Goal: Check status: Check status

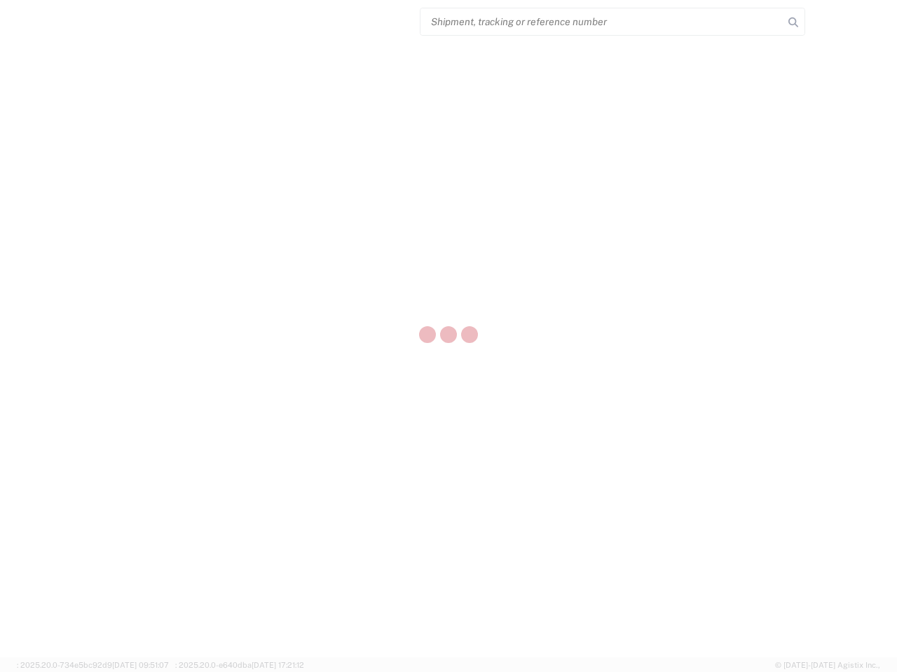
select select "US"
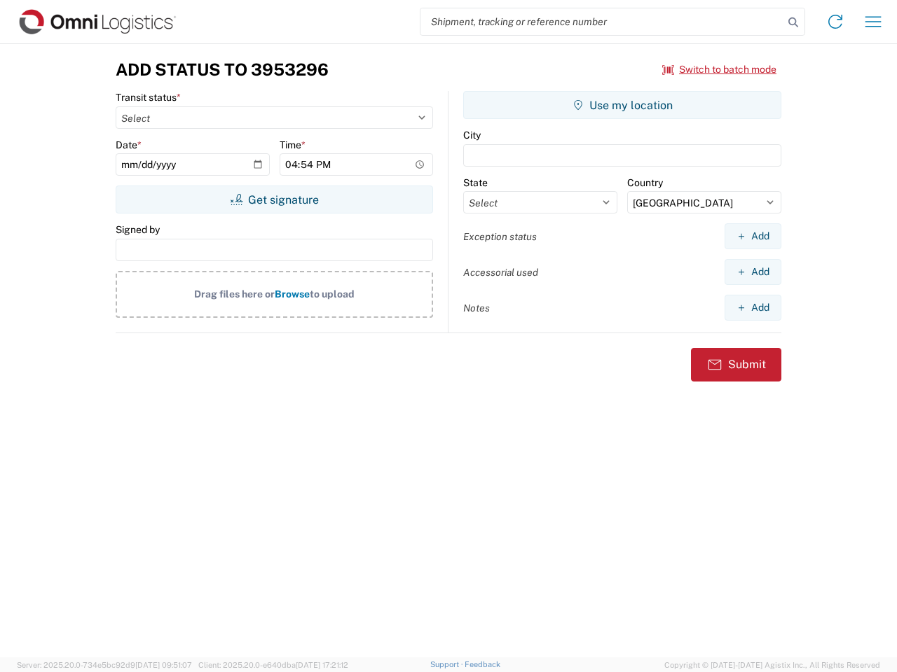
click at [602, 22] on input "search" at bounding box center [601, 21] width 363 height 27
click at [793, 22] on icon at bounding box center [793, 23] width 20 height 20
click at [835, 22] on icon at bounding box center [835, 22] width 22 height 22
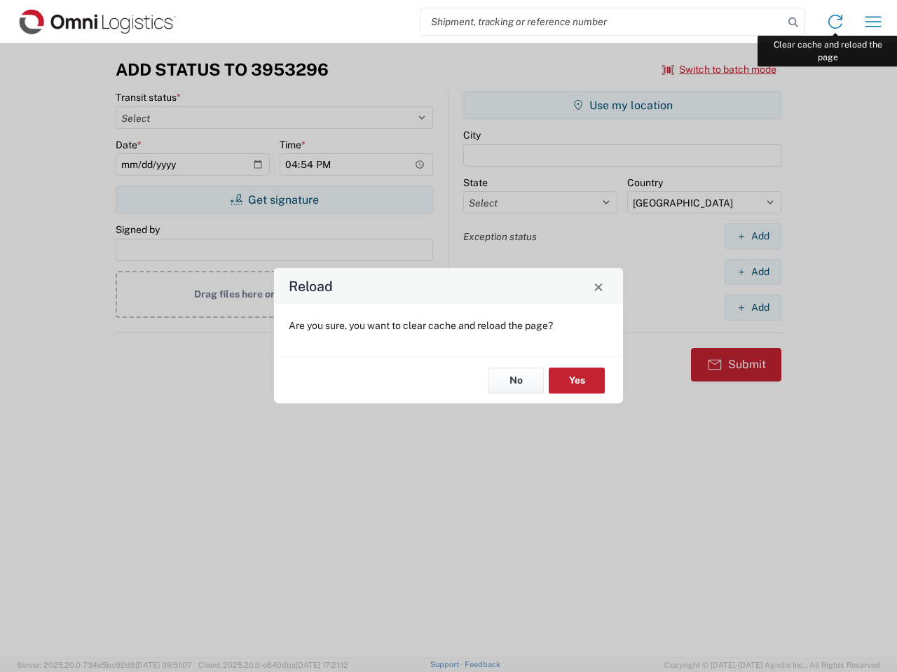
click at [873, 22] on div "Reload Are you sure, you want to clear cache and reload the page? No Yes" at bounding box center [448, 336] width 897 height 672
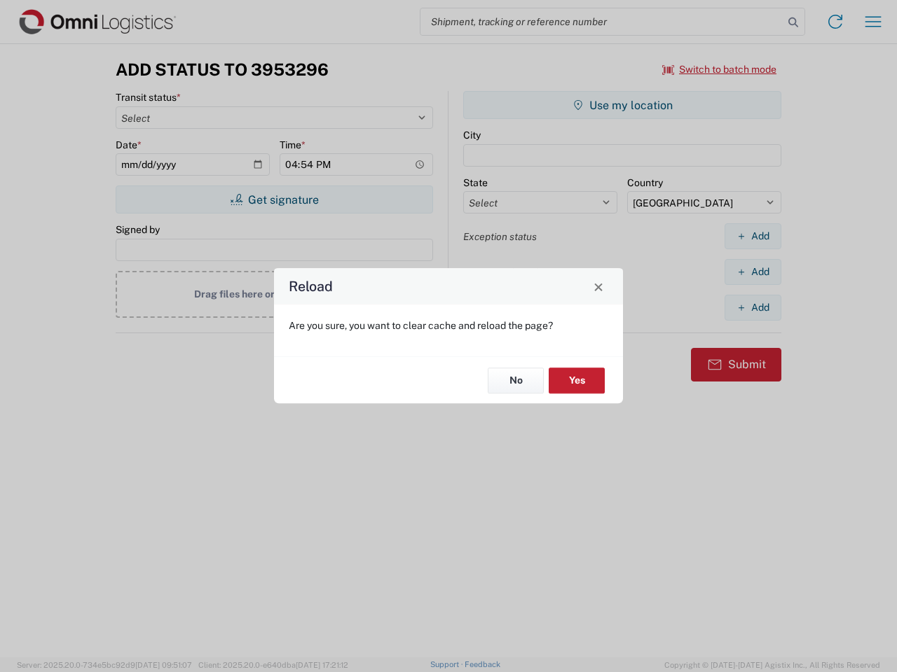
click at [719, 69] on div "Reload Are you sure, you want to clear cache and reload the page? No Yes" at bounding box center [448, 336] width 897 height 672
click at [274, 200] on div "Reload Are you sure, you want to clear cache and reload the page? No Yes" at bounding box center [448, 336] width 897 height 672
click at [622, 105] on div "Reload Are you sure, you want to clear cache and reload the page? No Yes" at bounding box center [448, 336] width 897 height 672
click at [752, 236] on div "Reload Are you sure, you want to clear cache and reload the page? No Yes" at bounding box center [448, 336] width 897 height 672
click at [752, 272] on div "Reload Are you sure, you want to clear cache and reload the page? No Yes" at bounding box center [448, 336] width 897 height 672
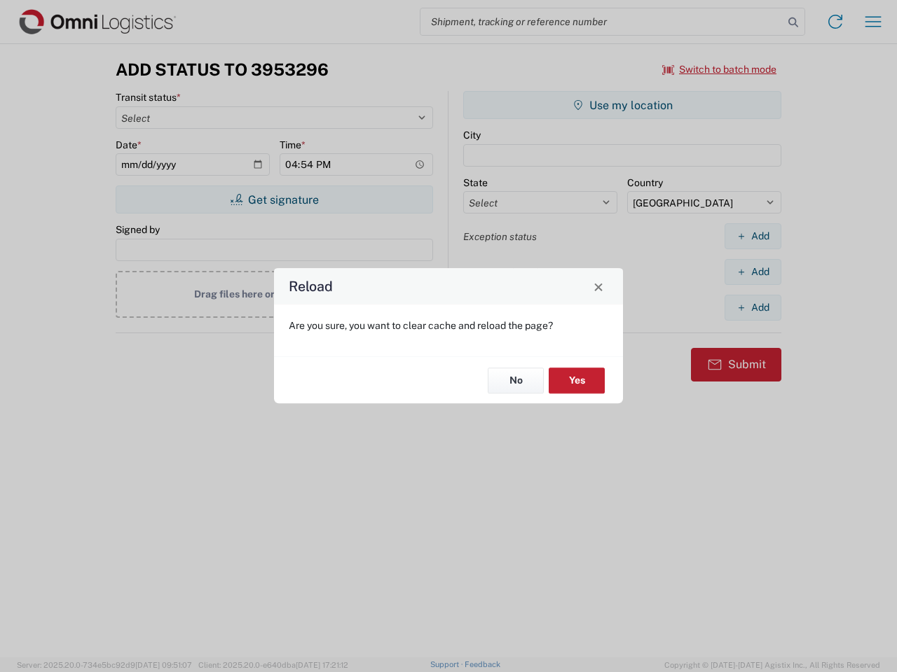
click at [752, 308] on div "Reload Are you sure, you want to clear cache and reload the page? No Yes" at bounding box center [448, 336] width 897 height 672
